Goal: Find specific page/section: Find specific page/section

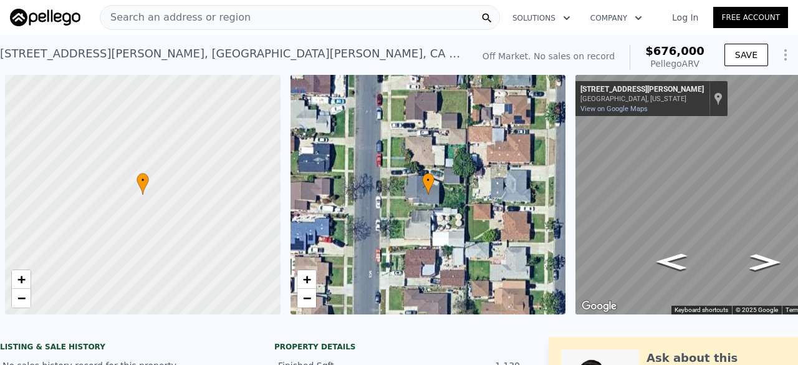
scroll to position [0, 72]
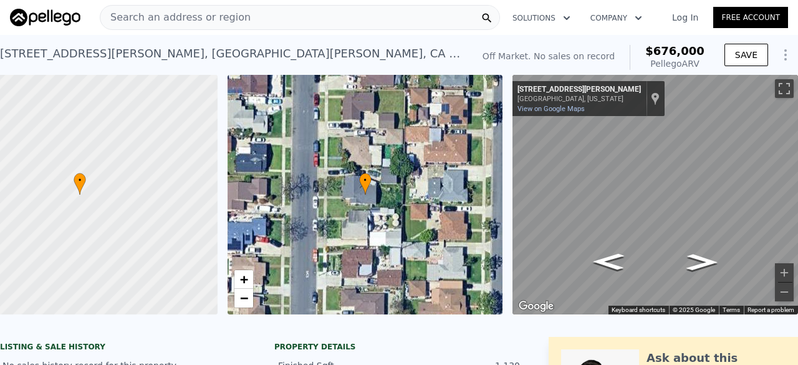
click at [181, 10] on span "Search an address or region" at bounding box center [175, 17] width 150 height 15
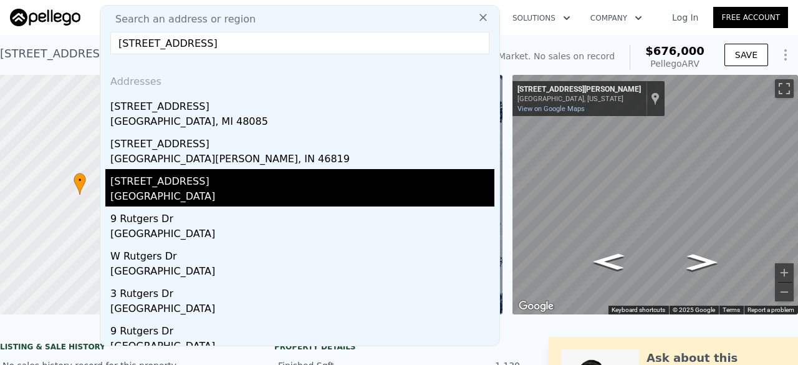
type input "[STREET_ADDRESS]"
click at [168, 196] on div "[GEOGRAPHIC_DATA]" at bounding box center [302, 197] width 384 height 17
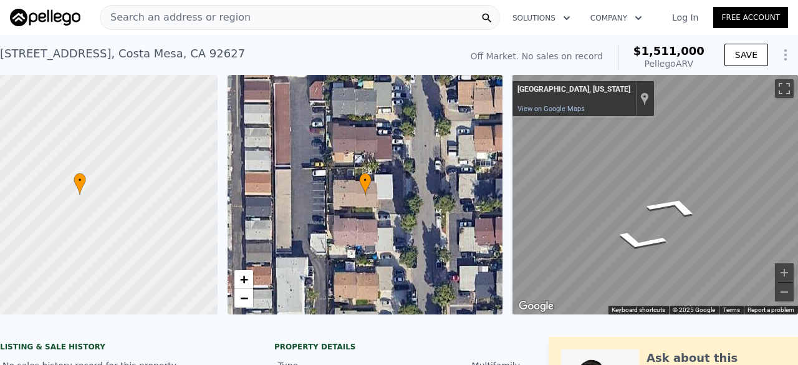
click at [468, 215] on div "• + − • + − ← Move left → Move right ↑ Move up ↓ Move down + Zoom in - Zoom out…" at bounding box center [399, 194] width 798 height 239
click at [455, 190] on div "• + − • + − ← Move left → Move right ↑ Move up ↓ Move down + Zoom in - Zoom out…" at bounding box center [399, 194] width 798 height 239
click at [181, 19] on span "Search an address or region" at bounding box center [175, 17] width 150 height 15
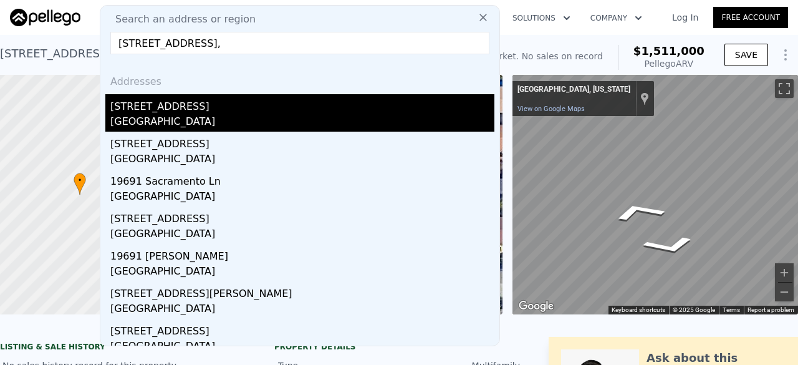
type input "[STREET_ADDRESS],"
click at [175, 102] on div "[STREET_ADDRESS]" at bounding box center [302, 104] width 384 height 20
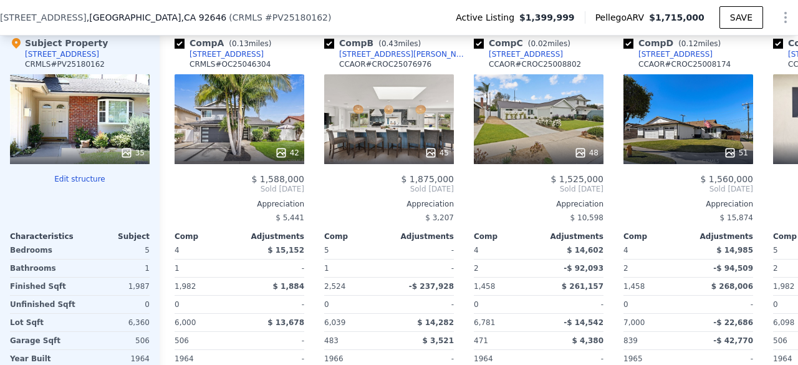
scroll to position [1398, 0]
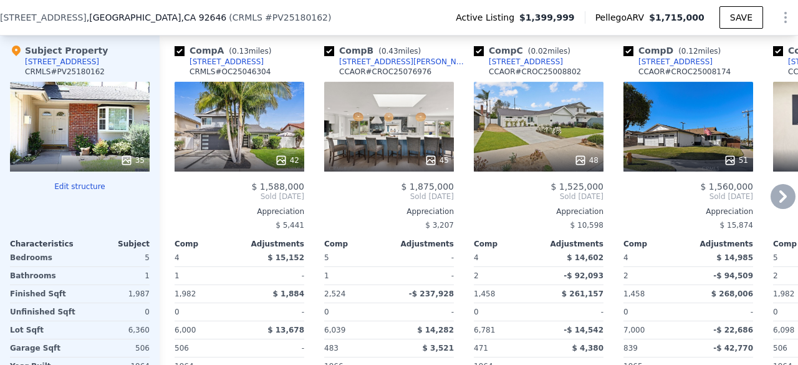
click at [244, 115] on div "42" at bounding box center [240, 127] width 130 height 90
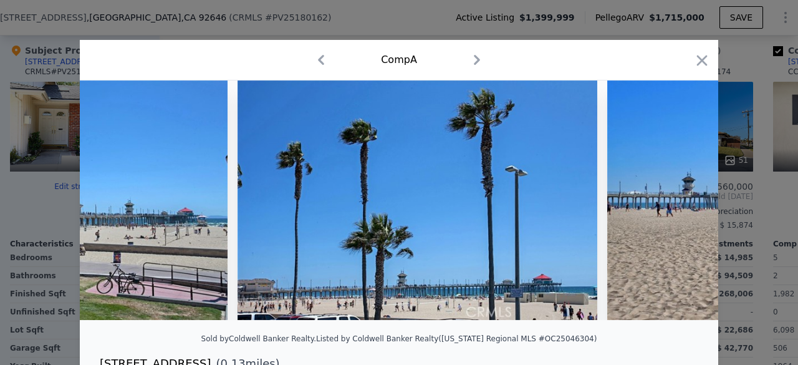
scroll to position [0, 14850]
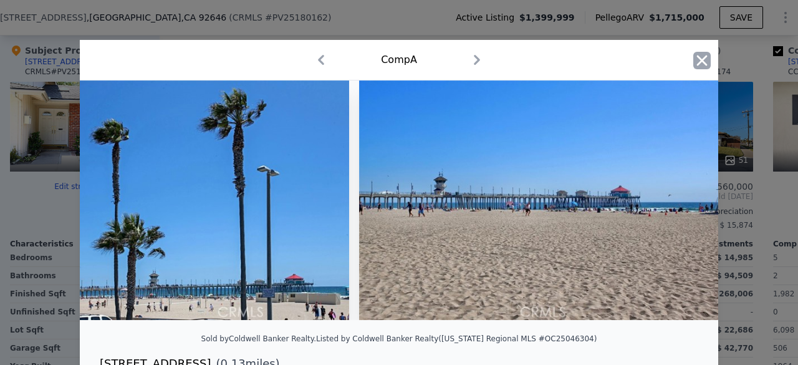
click at [700, 57] on icon "button" at bounding box center [701, 60] width 17 height 17
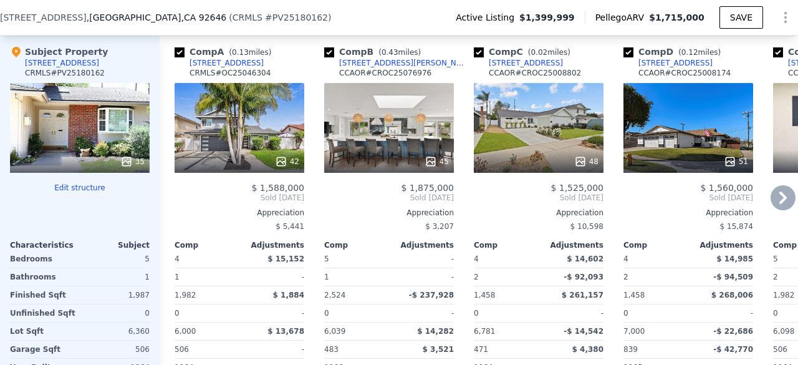
scroll to position [1397, 0]
click at [253, 111] on div "42" at bounding box center [240, 128] width 130 height 90
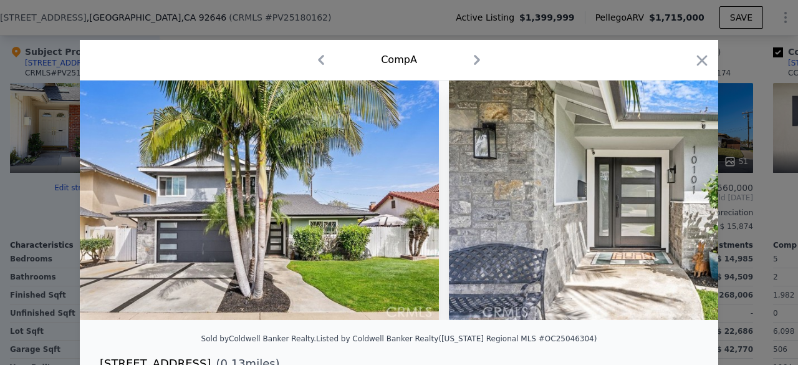
click at [263, 26] on div at bounding box center [399, 182] width 798 height 365
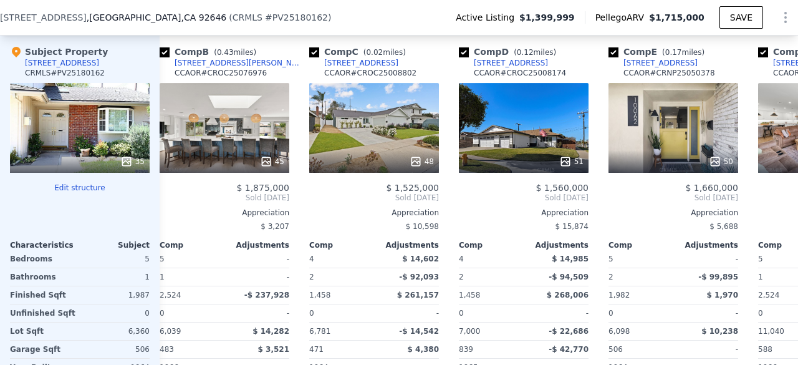
scroll to position [0, 219]
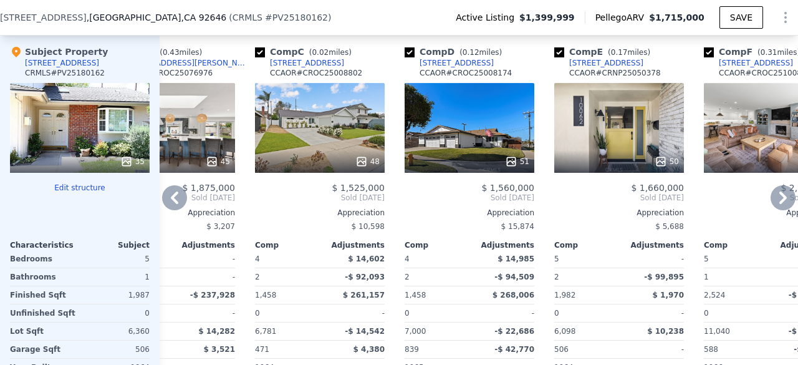
click at [314, 121] on div "48" at bounding box center [320, 128] width 130 height 90
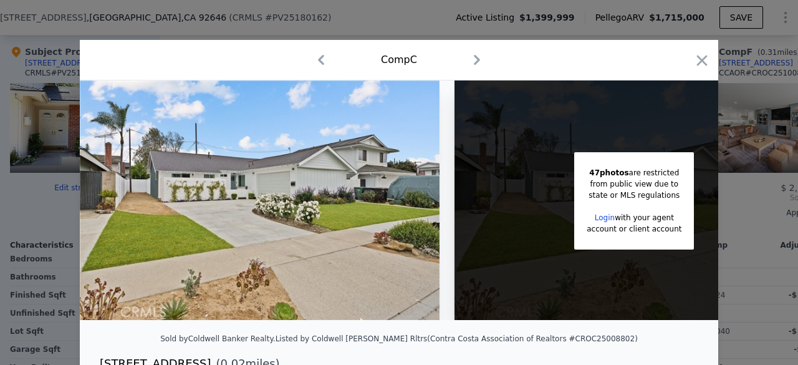
scroll to position [0, 100]
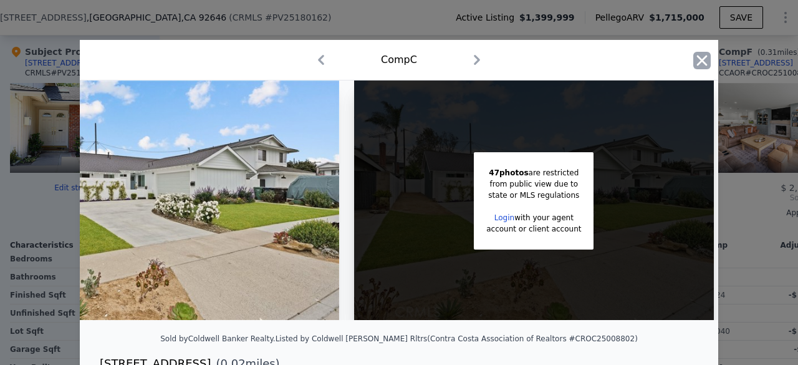
click at [697, 59] on icon "button" at bounding box center [701, 60] width 17 height 17
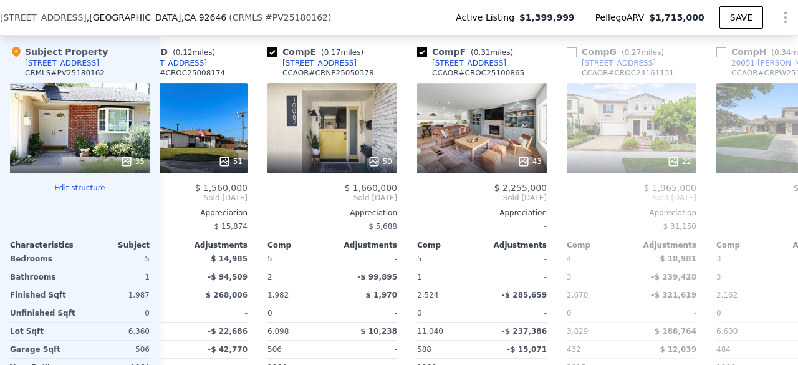
scroll to position [0, 505]
click at [326, 160] on div "50" at bounding box center [333, 161] width 119 height 12
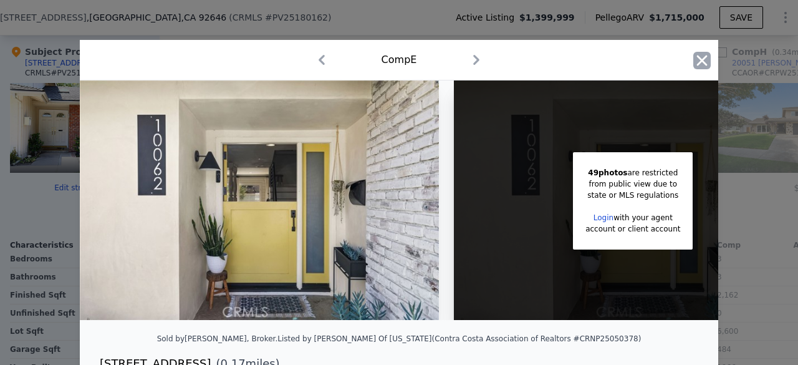
click at [701, 62] on icon "button" at bounding box center [701, 60] width 17 height 17
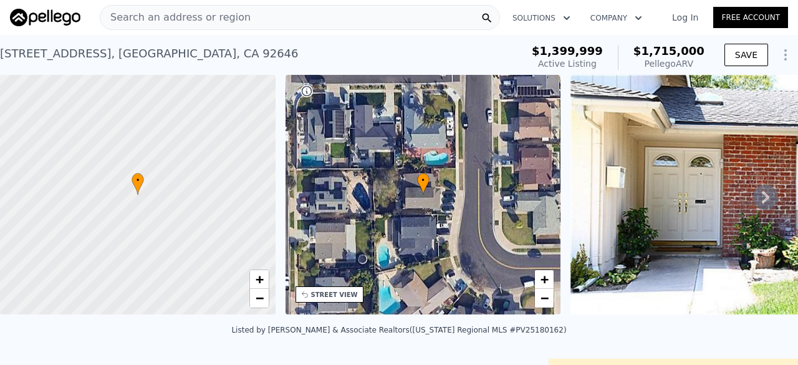
click at [198, 19] on span "Search an address or region" at bounding box center [175, 17] width 150 height 15
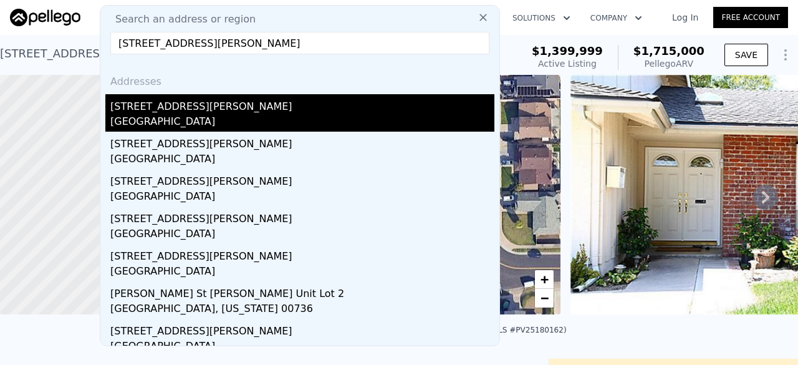
type input "[STREET_ADDRESS][PERSON_NAME]"
click at [188, 105] on div "[STREET_ADDRESS][PERSON_NAME]" at bounding box center [302, 104] width 384 height 20
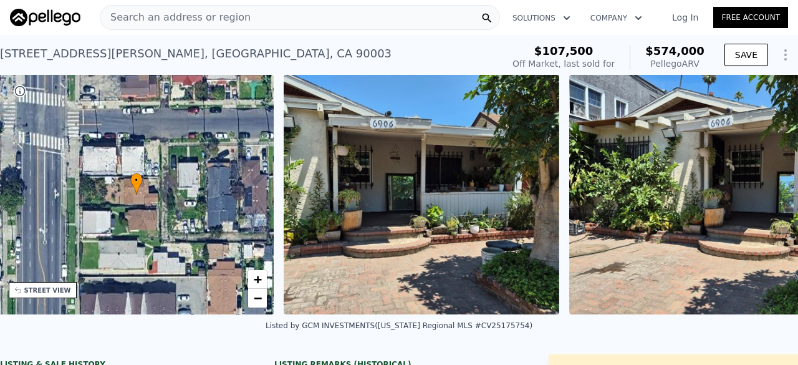
scroll to position [0, 290]
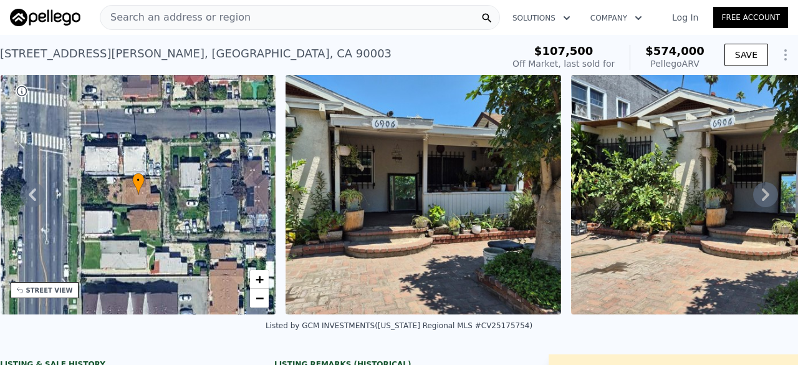
click at [191, 10] on span "Search an address or region" at bounding box center [175, 17] width 150 height 15
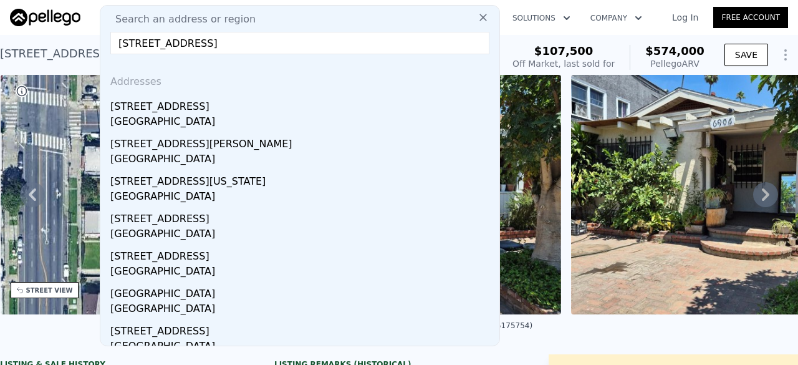
type input "[STREET_ADDRESS]"
click at [263, 117] on div "[GEOGRAPHIC_DATA]" at bounding box center [302, 122] width 384 height 17
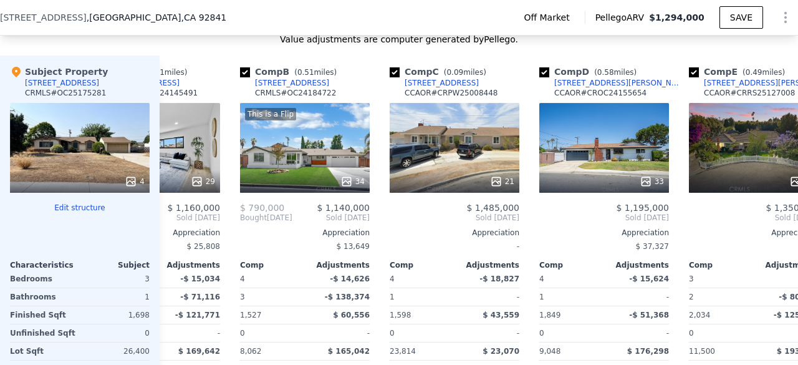
scroll to position [1224, 0]
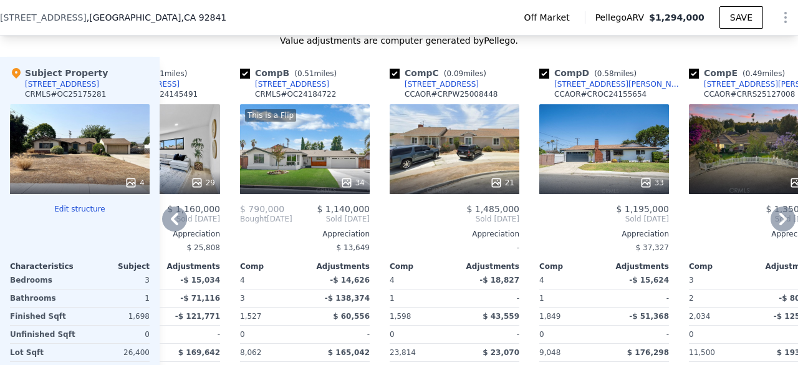
click at [455, 169] on div "21" at bounding box center [455, 149] width 130 height 90
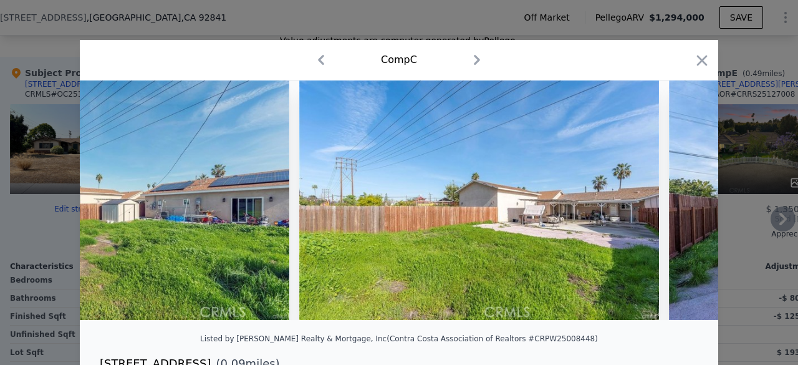
scroll to position [0, 6365]
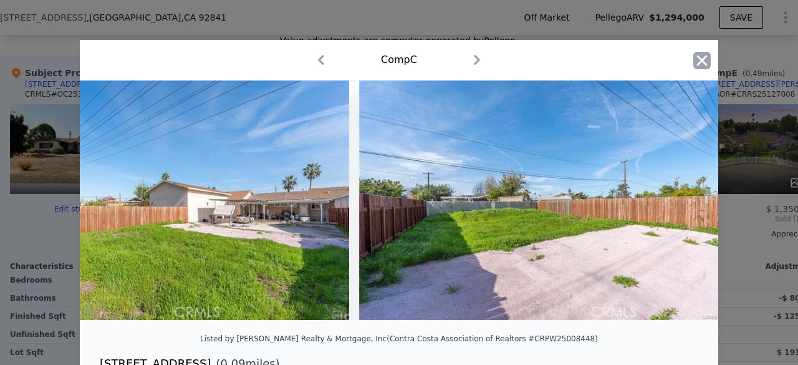
click at [693, 59] on icon "button" at bounding box center [701, 60] width 17 height 17
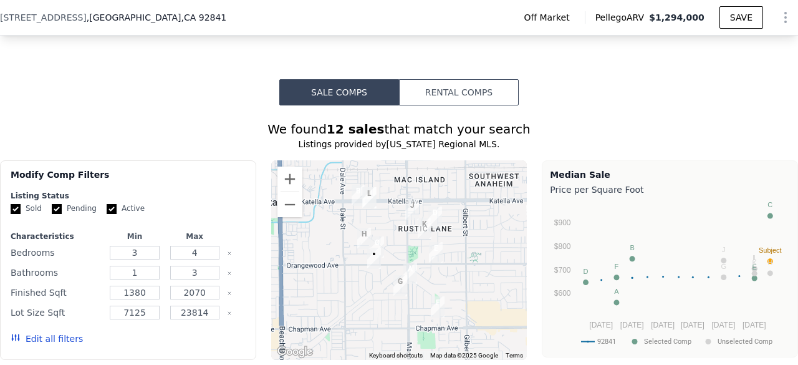
scroll to position [879, 0]
